Goal: Complete application form

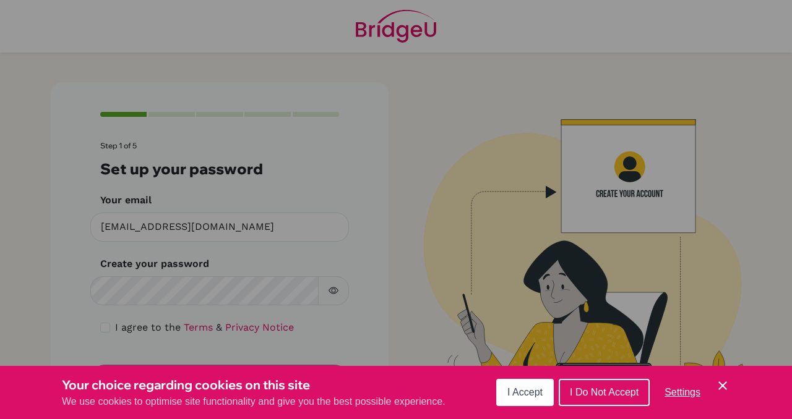
click at [654, 277] on div "Cookie Preferences" at bounding box center [396, 209] width 792 height 419
click at [522, 395] on span "I Accept" at bounding box center [524, 392] width 35 height 11
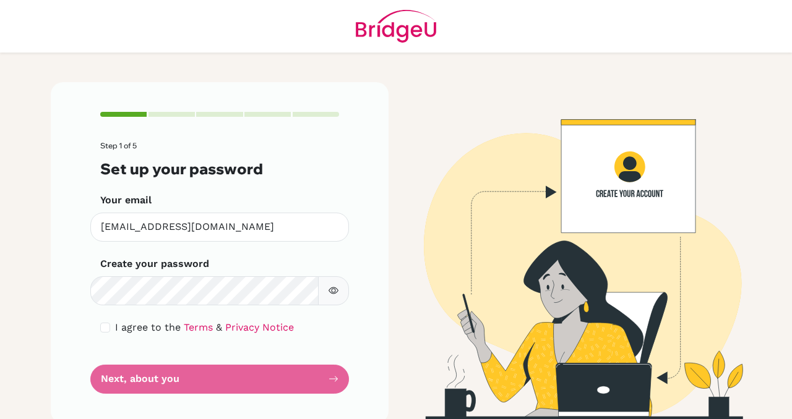
click at [333, 290] on icon "button" at bounding box center [333, 291] width 10 height 10
click at [131, 328] on span "I agree to the" at bounding box center [148, 328] width 66 height 12
click at [111, 330] on div "I agree to the Terms & Privacy Notice" at bounding box center [219, 327] width 239 height 15
click at [101, 328] on input "checkbox" at bounding box center [105, 328] width 10 height 10
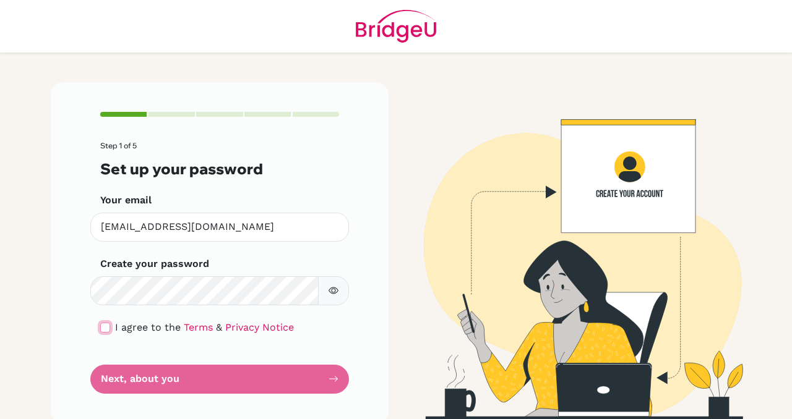
checkbox input "true"
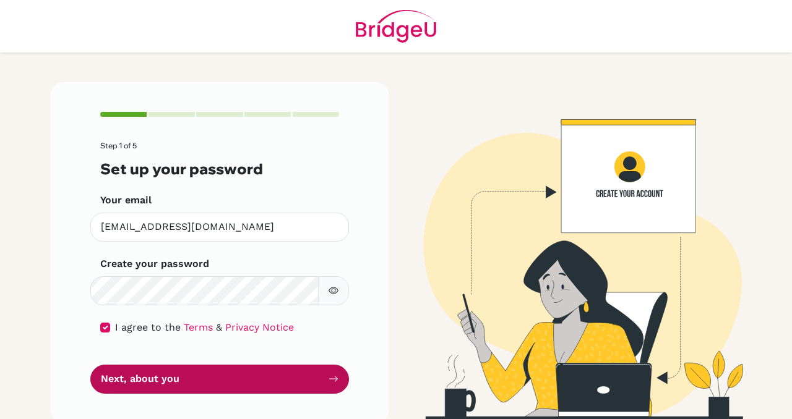
click at [128, 369] on button "Next, about you" at bounding box center [219, 379] width 259 height 29
click at [140, 386] on button "Next, about you" at bounding box center [219, 379] width 259 height 29
click at [244, 379] on button "Next, about you" at bounding box center [219, 379] width 259 height 29
click at [341, 375] on button "Next, about you" at bounding box center [219, 379] width 259 height 29
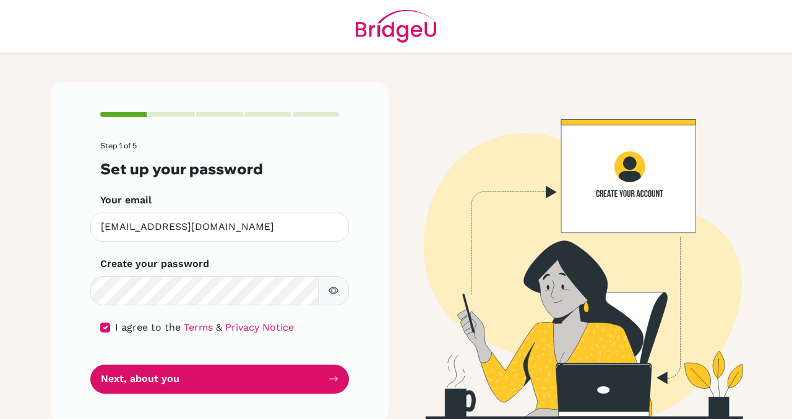
click at [329, 289] on icon "button" at bounding box center [333, 291] width 10 height 10
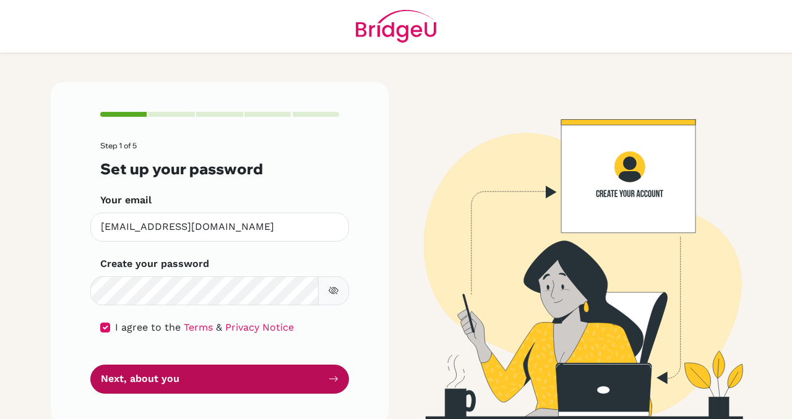
click at [272, 382] on button "Next, about you" at bounding box center [219, 379] width 259 height 29
click at [272, 379] on button "Next, about you" at bounding box center [219, 379] width 259 height 29
